Goal: Task Accomplishment & Management: Complete application form

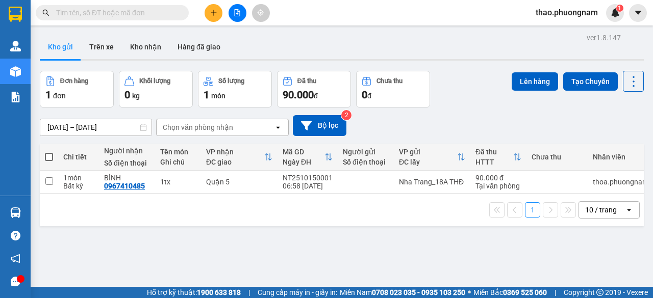
click at [134, 6] on span at bounding box center [112, 12] width 153 height 15
click at [127, 14] on input "text" at bounding box center [116, 12] width 120 height 11
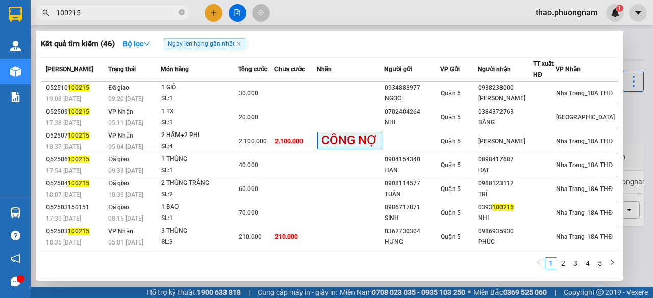
type input "100215"
click at [183, 11] on icon "close-circle" at bounding box center [181, 12] width 6 height 6
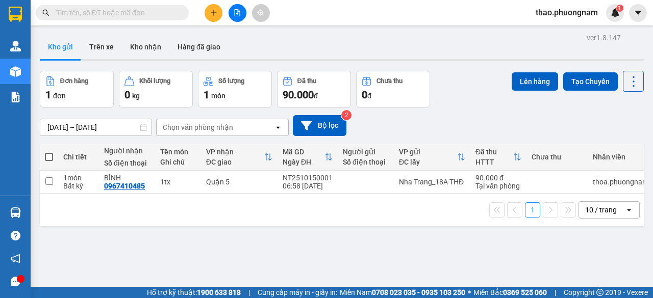
click at [475, 91] on div "Đơn hàng 1 đơn Khối lượng 0 kg Số lượng 1 món Đã thu 90.000 đ Chưa thu 0 đ Lên …" at bounding box center [342, 89] width 604 height 37
click at [139, 9] on input "text" at bounding box center [116, 12] width 120 height 11
paste input "Q52510100126"
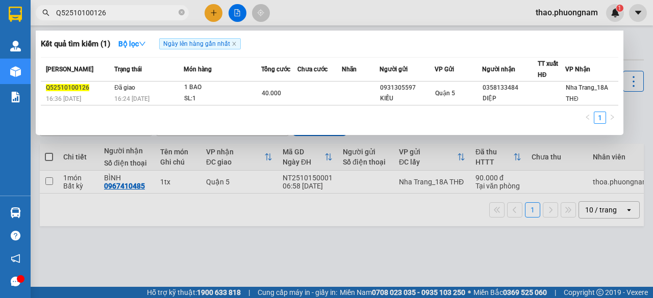
type input "Q52510100126"
click at [182, 14] on icon "close-circle" at bounding box center [181, 12] width 6 height 6
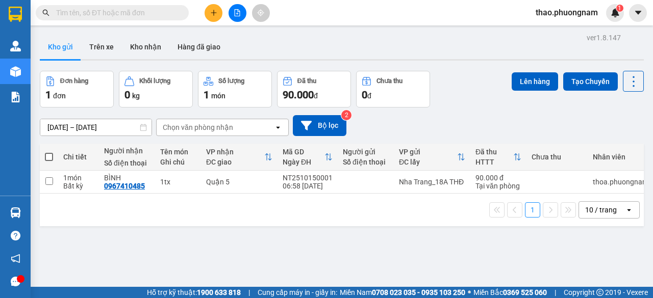
click at [97, 12] on input "text" at bounding box center [116, 12] width 120 height 11
click at [165, 14] on input "text" at bounding box center [116, 12] width 120 height 11
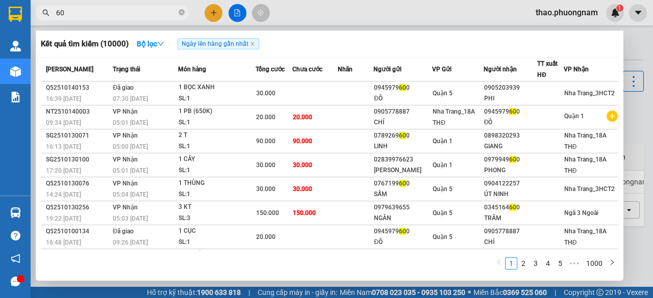
type input "6"
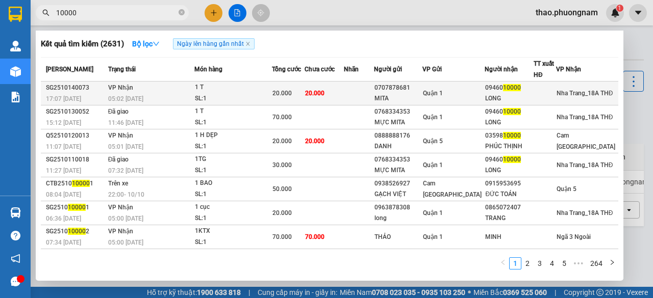
type input "10000"
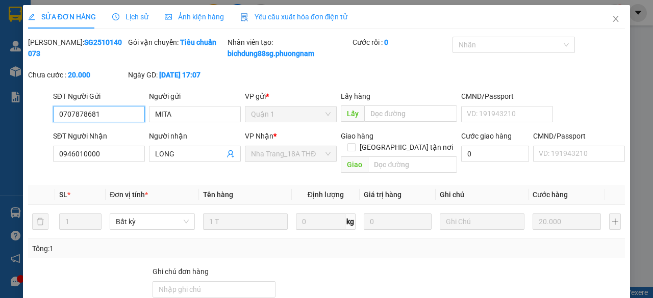
type input "0707878681"
type input "MITA"
type input "0946010000"
type input "LONG"
type input "20.000"
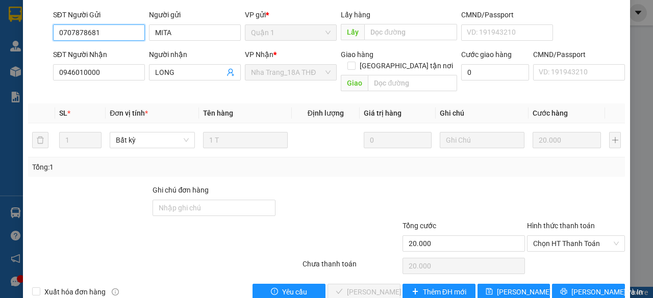
scroll to position [102, 0]
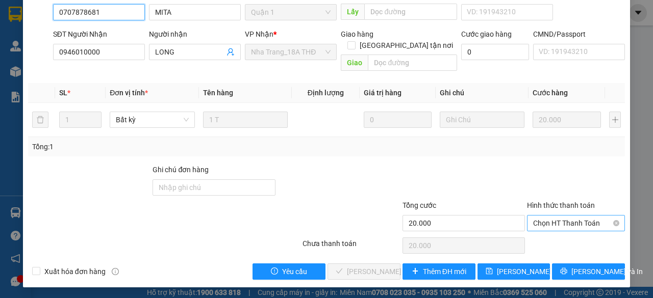
click at [567, 225] on span "Chọn HT Thanh Toán" at bounding box center [576, 223] width 86 height 15
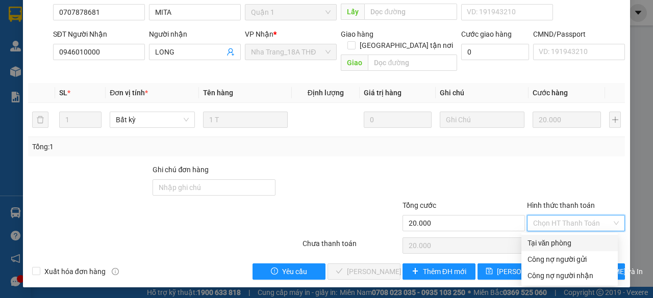
drag, startPoint x: 562, startPoint y: 241, endPoint x: 463, endPoint y: 258, distance: 100.4
click at [562, 241] on div "Tại văn phòng" at bounding box center [569, 243] width 84 height 11
type input "0"
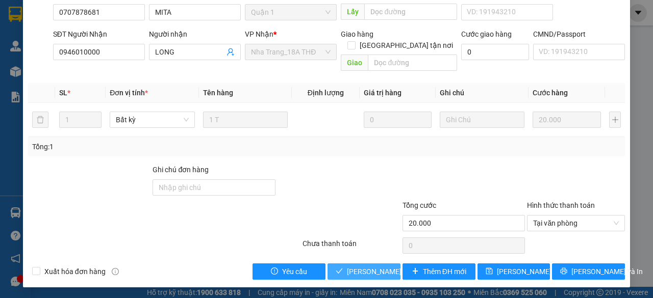
click at [363, 272] on span "[PERSON_NAME] và Giao hàng" at bounding box center [396, 271] width 98 height 11
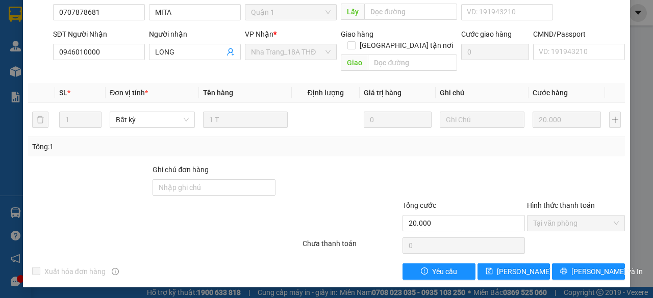
scroll to position [0, 0]
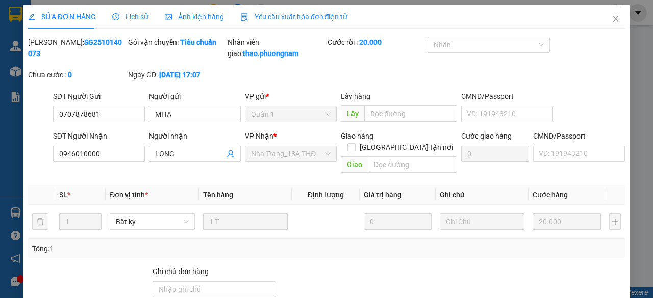
click at [140, 14] on span "Lịch sử" at bounding box center [130, 17] width 36 height 8
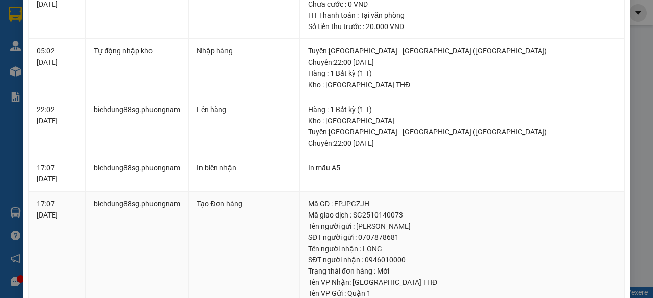
scroll to position [255, 0]
